Goal: Information Seeking & Learning: Compare options

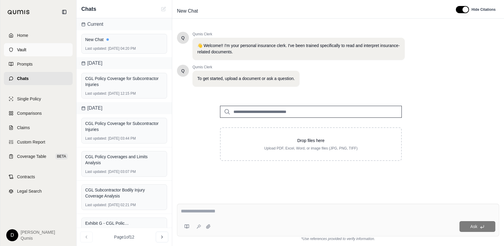
click at [21, 51] on span "Vault" at bounding box center [21, 50] width 9 height 6
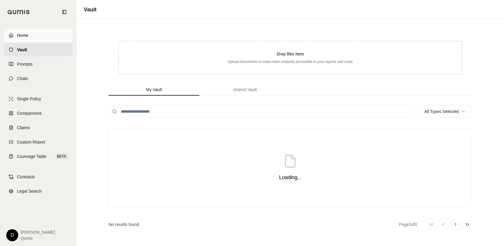
click at [24, 35] on span "Home" at bounding box center [22, 35] width 11 height 6
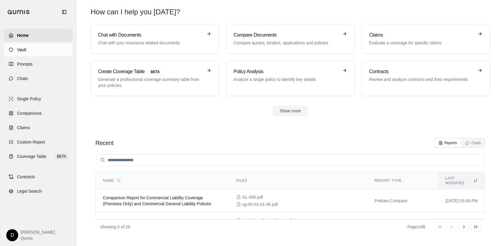
click at [22, 47] on span "Vault" at bounding box center [21, 50] width 9 height 6
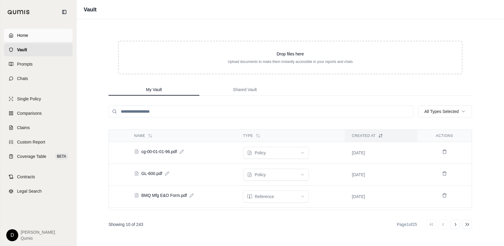
click at [30, 32] on link "Home" at bounding box center [38, 35] width 69 height 13
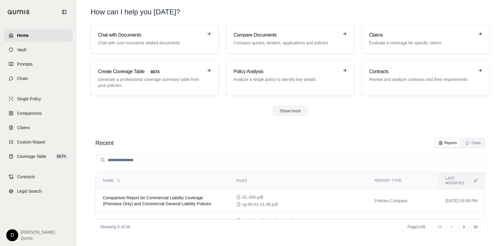
click at [219, 15] on h1 "How can I help you today?" at bounding box center [291, 12] width 400 height 10
click at [25, 79] on span "Chats" at bounding box center [22, 78] width 11 height 6
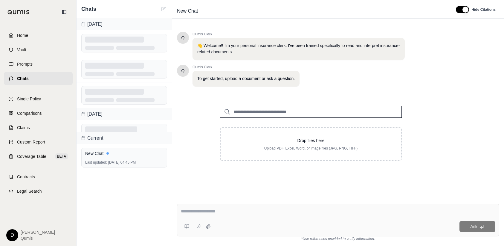
click at [21, 79] on span "Chats" at bounding box center [23, 78] width 12 height 6
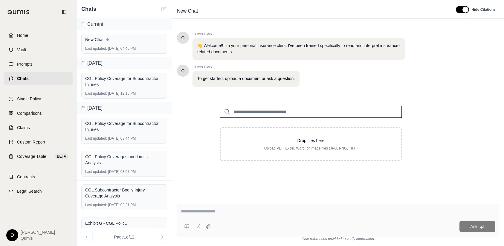
click at [255, 110] on input "search" at bounding box center [311, 112] width 182 height 12
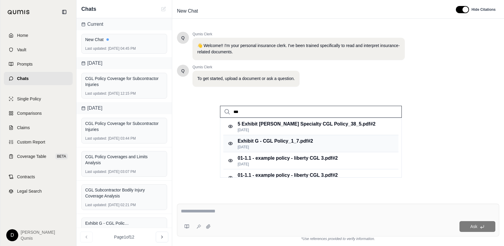
type input "***"
click at [263, 142] on p "Exhibit G - CGL Policy_1_7.pdf #2" at bounding box center [275, 140] width 75 height 7
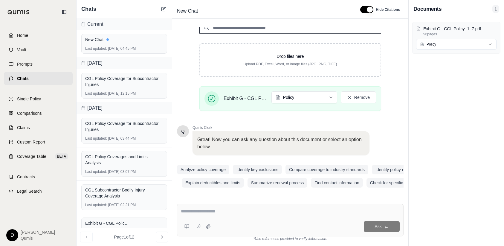
scroll to position [84, 0]
click at [196, 212] on textarea at bounding box center [290, 210] width 219 height 7
type textarea "**********"
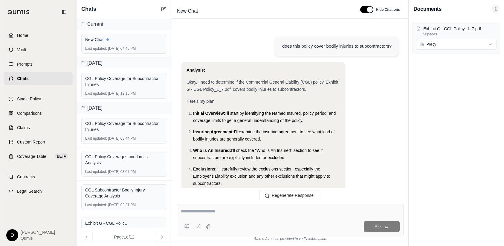
scroll to position [655, 0]
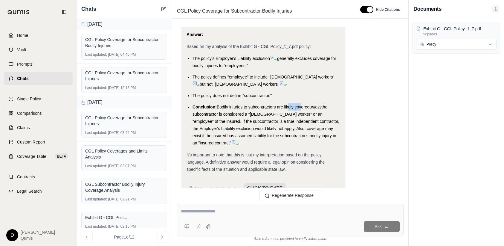
drag, startPoint x: 288, startPoint y: 93, endPoint x: 301, endPoint y: 91, distance: 13.0
click at [301, 104] on span "Bodily injuries to subcontractors are likely covered" at bounding box center [263, 106] width 93 height 5
drag, startPoint x: 198, startPoint y: 100, endPoint x: 280, endPoint y: 95, distance: 81.5
click at [280, 103] on li "Conclusion: Bodily injuries to subcontractors are likely covered unless the sub…" at bounding box center [266, 124] width 147 height 43
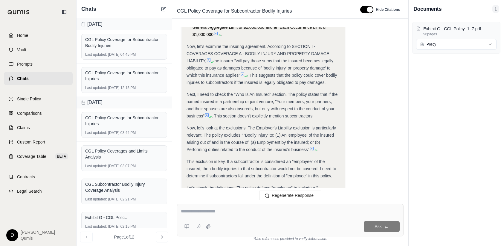
scroll to position [289, 0]
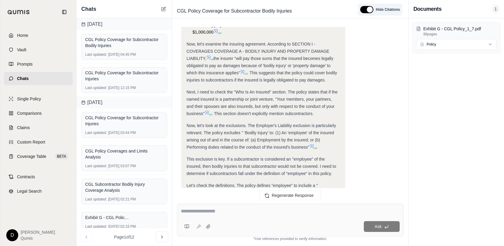
click at [369, 10] on button "button" at bounding box center [366, 9] width 13 height 7
click at [361, 11] on button "button" at bounding box center [365, 9] width 13 height 7
click at [207, 111] on icon at bounding box center [207, 112] width 5 height 5
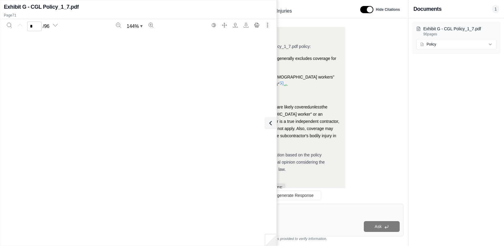
scroll to position [23922, 0]
type input "**"
click at [8, 25] on icon "Search" at bounding box center [9, 25] width 5 height 5
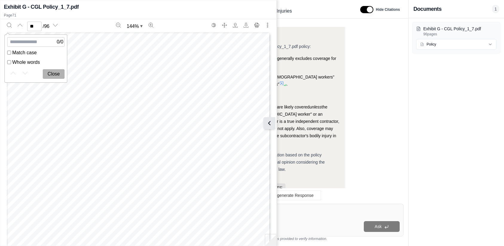
click at [270, 123] on icon at bounding box center [269, 122] width 7 height 7
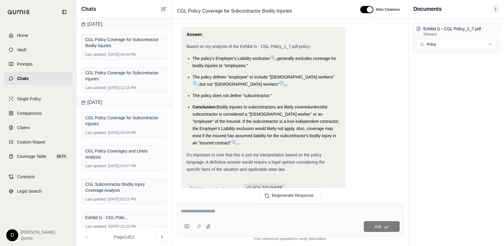
click at [229, 217] on div "Ask" at bounding box center [290, 219] width 227 height 33
click at [25, 125] on span "Claims" at bounding box center [23, 127] width 13 height 6
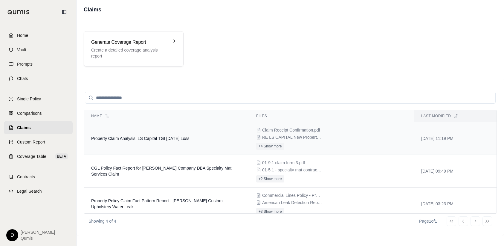
click at [173, 140] on span "Property Claim Analysis: LS Capital TGI Friday's Loss" at bounding box center [140, 138] width 98 height 5
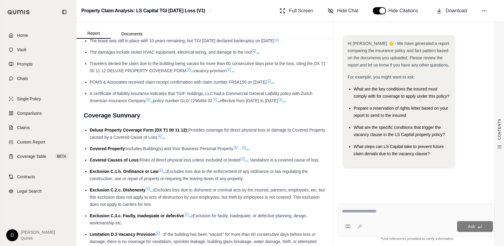
scroll to position [250, 0]
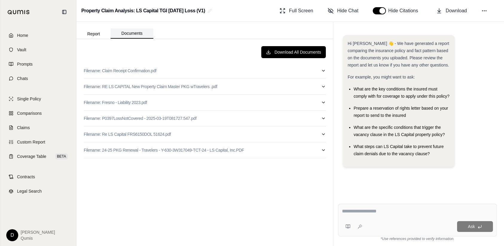
click at [141, 33] on button "Documents" at bounding box center [132, 33] width 43 height 10
click at [96, 33] on button "Report" at bounding box center [94, 34] width 34 height 10
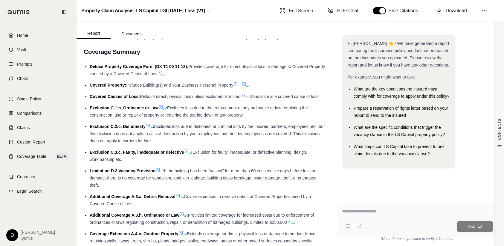
scroll to position [318, 0]
click at [355, 208] on textarea at bounding box center [417, 210] width 151 height 7
type textarea "**********"
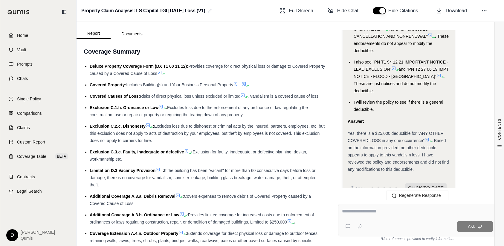
click at [428, 137] on icon at bounding box center [427, 139] width 5 height 5
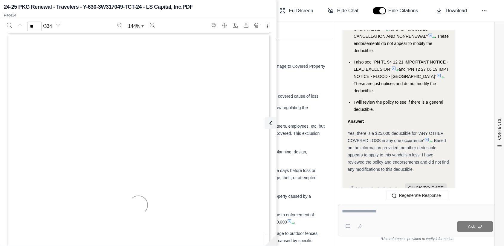
type input "**"
click at [271, 121] on icon at bounding box center [269, 122] width 7 height 7
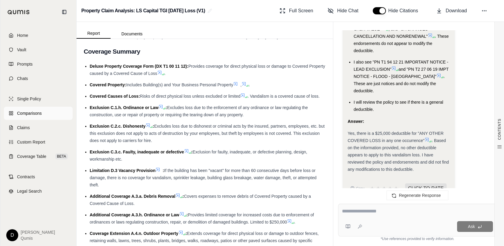
click at [29, 112] on span "Comparisons" at bounding box center [29, 113] width 25 height 6
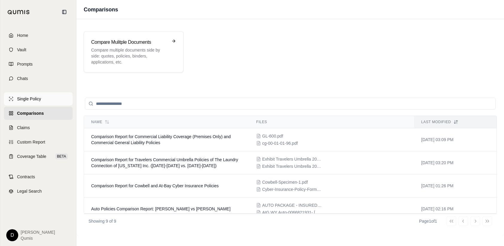
click at [34, 98] on span "Single Policy" at bounding box center [29, 99] width 24 height 6
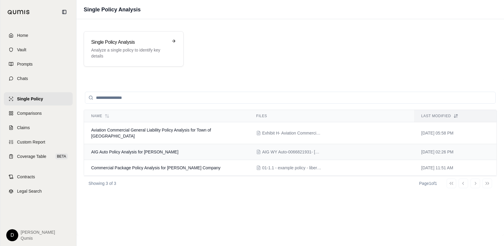
click at [130, 148] on td "AIG Auto Policy Analysis for Tim Barry" at bounding box center [166, 152] width 165 height 16
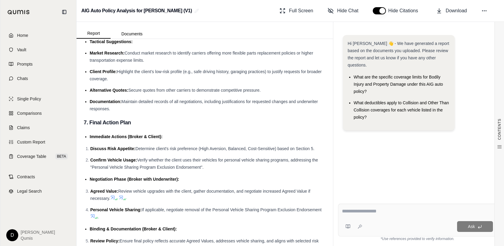
scroll to position [1823, 0]
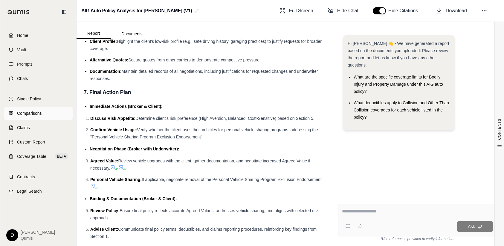
click at [39, 110] on link "Comparisons" at bounding box center [38, 112] width 69 height 13
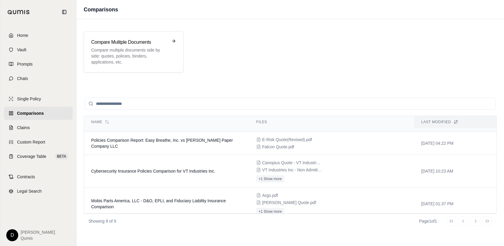
scroll to position [96, 0]
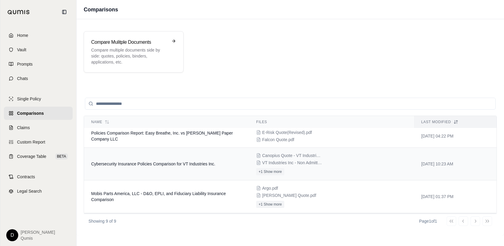
click at [150, 166] on span "Cybersecurity Insurance Policies Comparison for VT Industries Inc." at bounding box center [153, 163] width 124 height 5
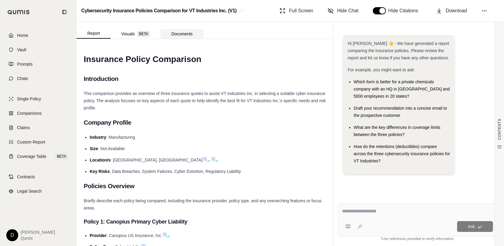
click at [188, 33] on button "Documents" at bounding box center [182, 34] width 43 height 10
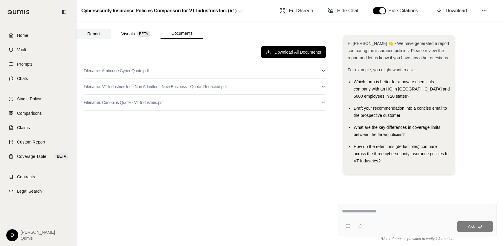
click at [103, 35] on button "Report" at bounding box center [94, 34] width 34 height 10
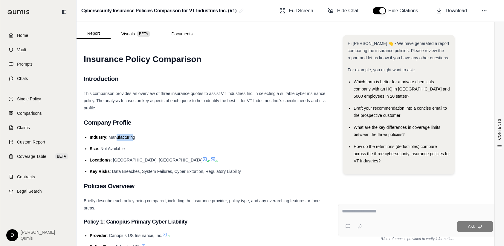
drag, startPoint x: 116, startPoint y: 137, endPoint x: 132, endPoint y: 138, distance: 16.2
click at [132, 138] on span ": Manufacturing" at bounding box center [120, 137] width 29 height 5
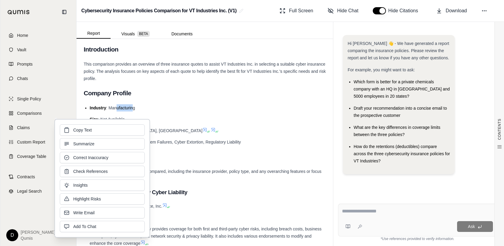
scroll to position [37, 0]
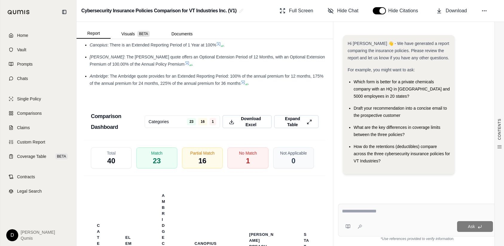
scroll to position [1649, 0]
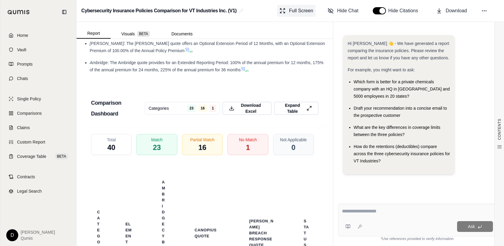
click at [287, 8] on button "Full Screen" at bounding box center [296, 11] width 39 height 12
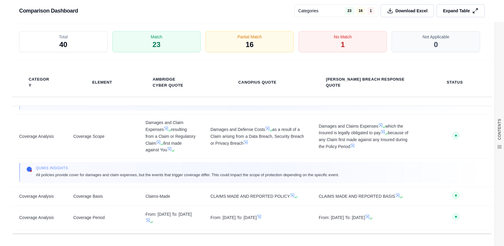
scroll to position [0, 0]
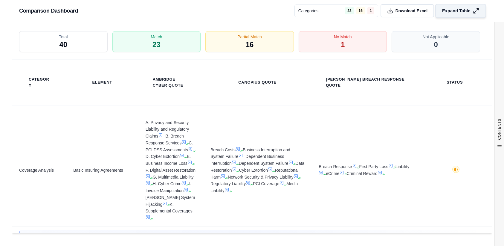
click at [453, 13] on span "Expand Table" at bounding box center [456, 11] width 28 height 6
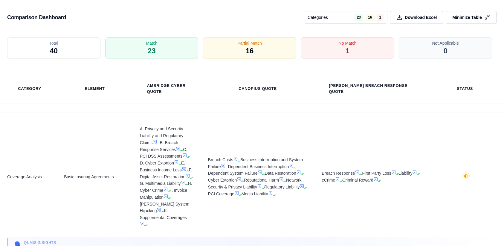
scroll to position [1046, 0]
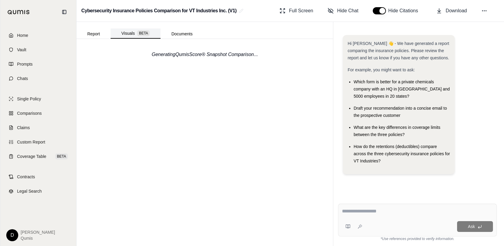
click at [129, 32] on button "Visuals BETA" at bounding box center [136, 33] width 50 height 10
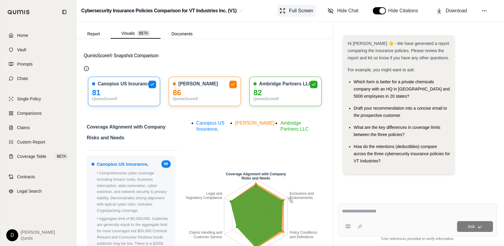
click at [292, 9] on span "Full Screen" at bounding box center [301, 10] width 24 height 7
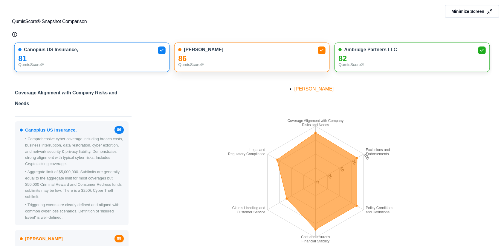
click at [224, 51] on div "Beazley" at bounding box center [252, 50] width 147 height 6
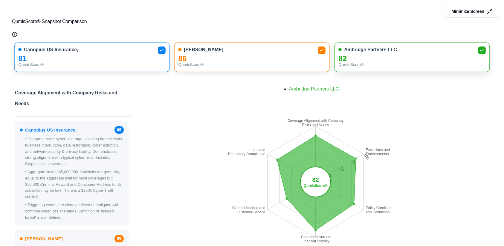
click at [408, 55] on div "82" at bounding box center [412, 58] width 147 height 6
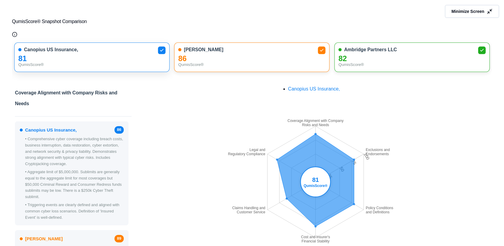
click at [109, 61] on div "81" at bounding box center [91, 58] width 147 height 6
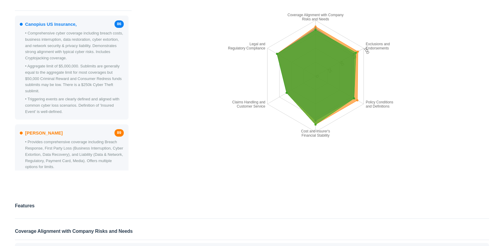
scroll to position [0, 0]
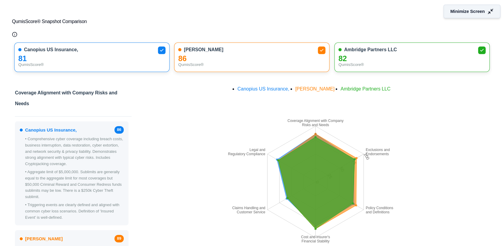
click at [481, 12] on span "Minimize Screen" at bounding box center [468, 11] width 34 height 6
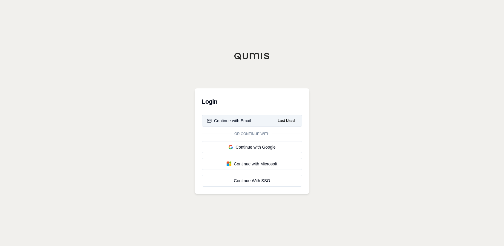
click at [238, 121] on div "Continue with Email" at bounding box center [229, 121] width 44 height 6
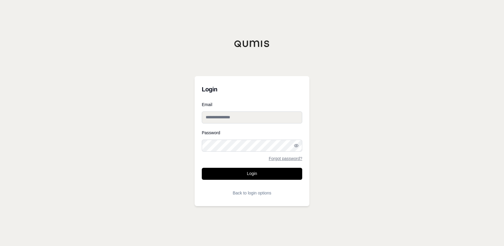
type input "**********"
click at [244, 171] on button "Login" at bounding box center [252, 173] width 100 height 12
